Goal: Information Seeking & Learning: Find contact information

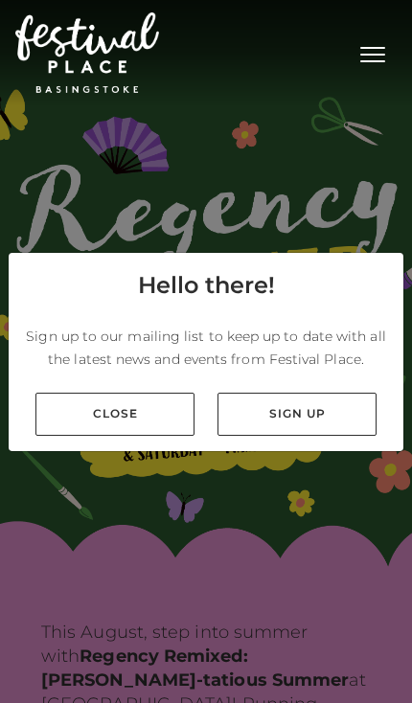
click at [136, 451] on div "Close Sign up" at bounding box center [206, 414] width 395 height 74
click at [160, 436] on link "Close" at bounding box center [114, 414] width 159 height 43
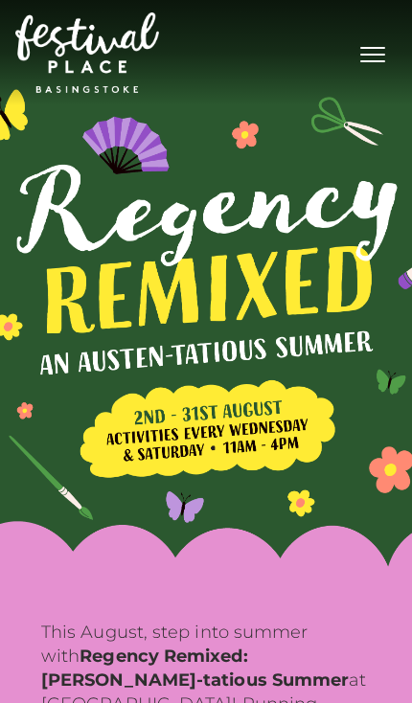
click at [374, 48] on span "Toggle navigation" at bounding box center [372, 48] width 25 height 2
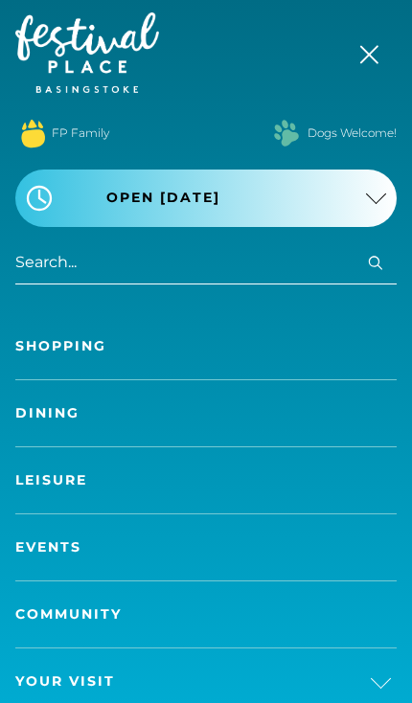
click at [261, 339] on link "Shopping" at bounding box center [205, 346] width 381 height 66
click at [244, 422] on link "Dining" at bounding box center [205, 413] width 381 height 66
click at [80, 423] on link "Dining" at bounding box center [205, 413] width 381 height 66
click at [75, 417] on link "Dining" at bounding box center [205, 413] width 381 height 66
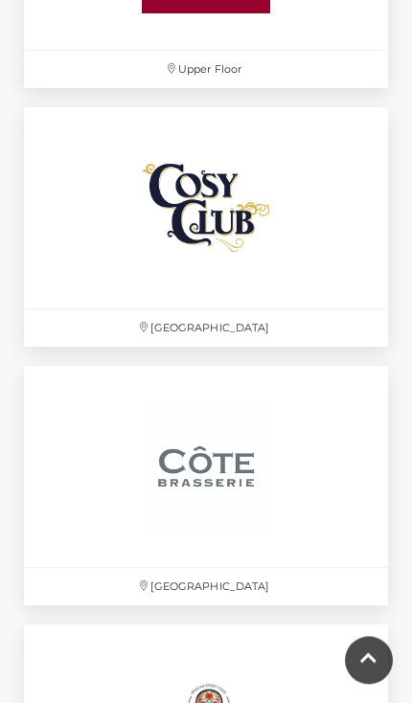
scroll to position [4921, 0]
click at [192, 242] on img at bounding box center [205, 207] width 201 height 201
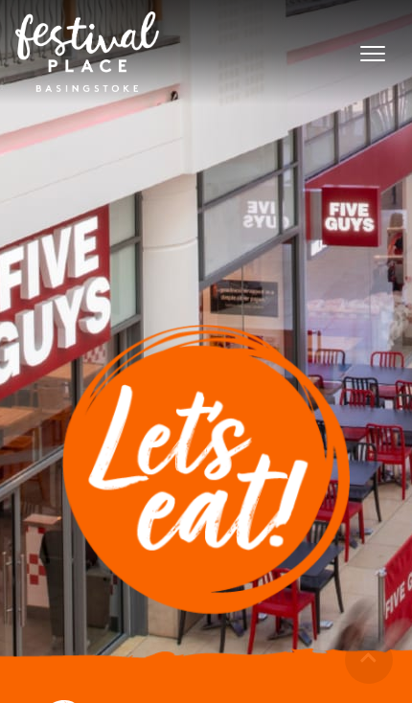
scroll to position [0, 0]
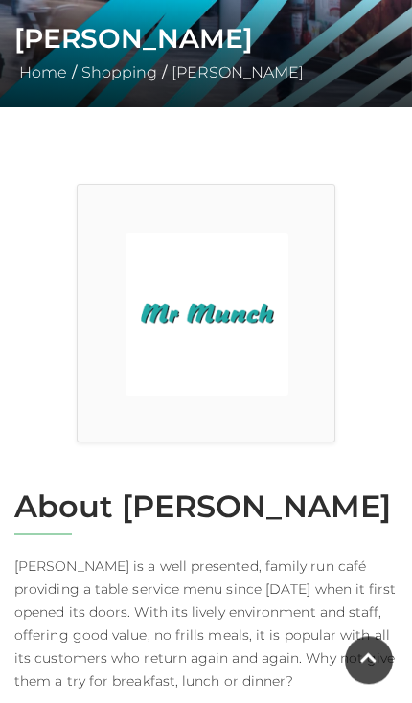
click at [115, 331] on div at bounding box center [206, 313] width 259 height 259
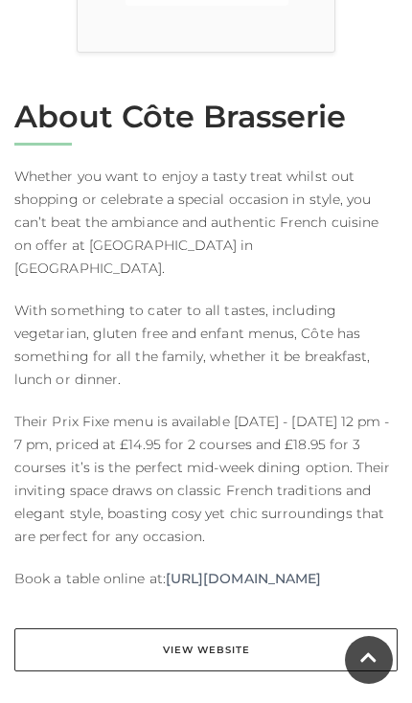
scroll to position [790, 0]
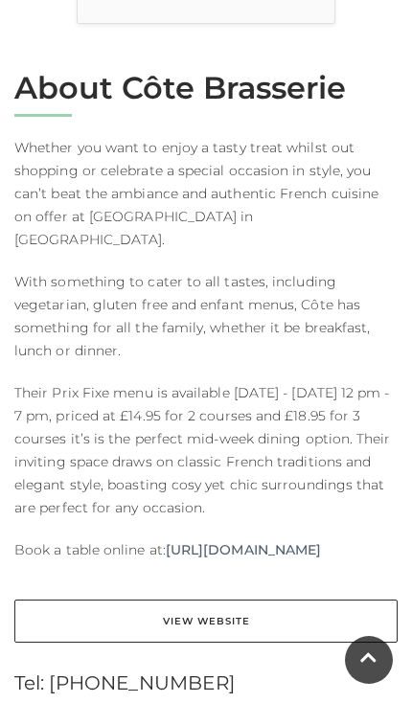
click at [166, 543] on link "[URL][DOMAIN_NAME]" at bounding box center [243, 549] width 155 height 23
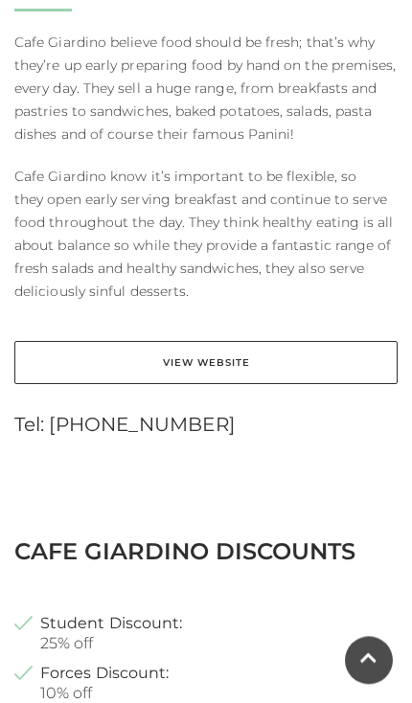
scroll to position [898, 0]
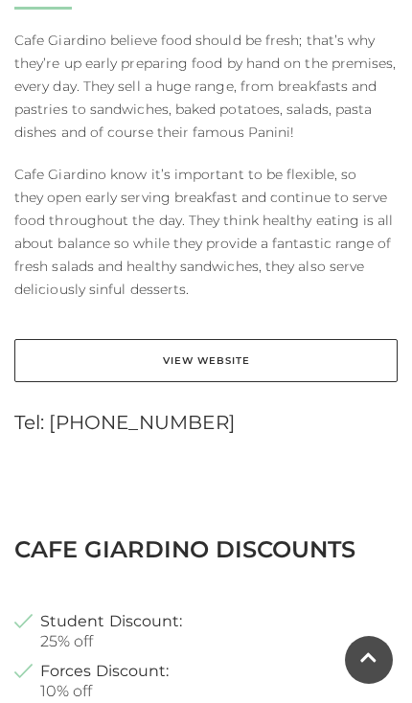
click at [114, 405] on div "Tel: [PHONE_NUMBER]" at bounding box center [206, 416] width 412 height 23
click at [109, 342] on link "View Website" at bounding box center [205, 360] width 383 height 43
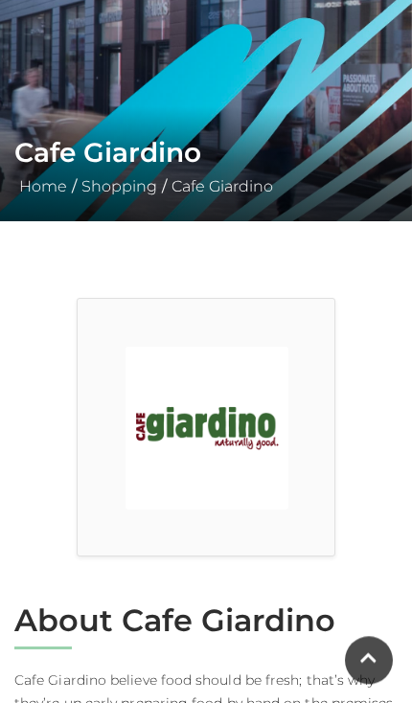
scroll to position [0, 0]
